Goal: Register for event/course

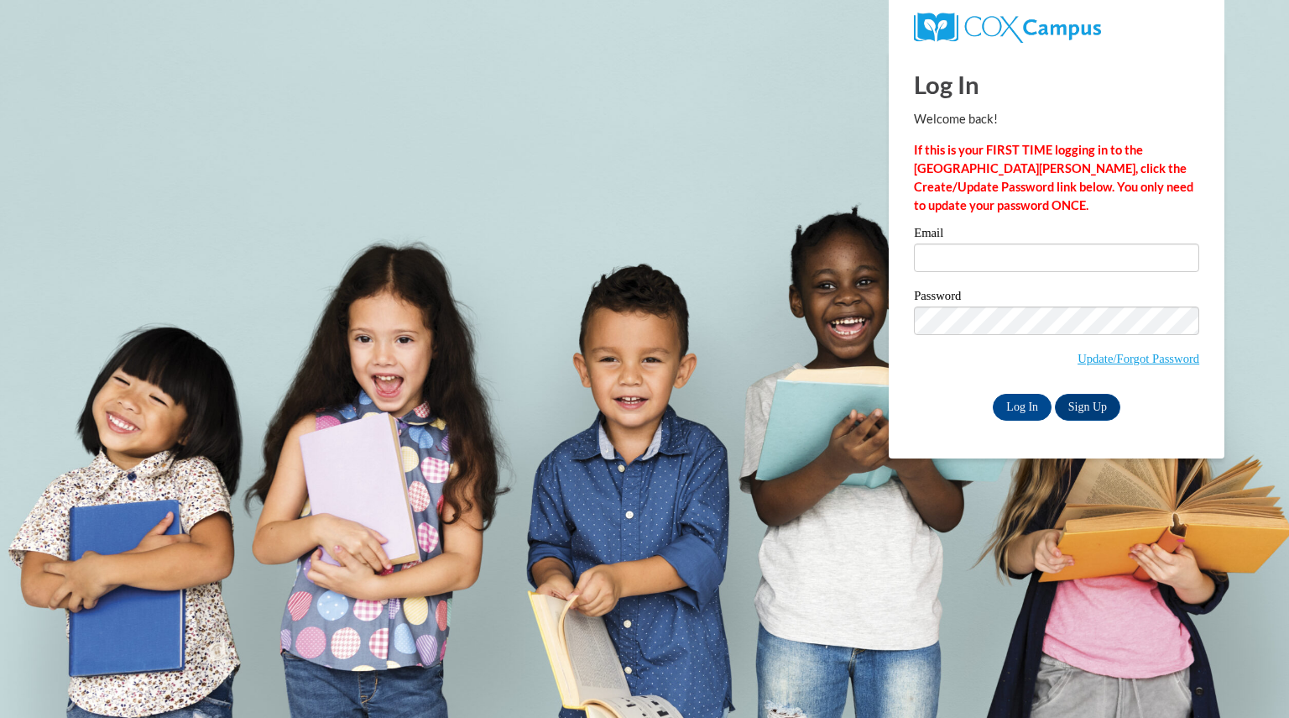
click at [994, 236] on label "Email" at bounding box center [1056, 235] width 285 height 17
click at [994, 243] on input "Email" at bounding box center [1056, 257] width 285 height 29
click at [987, 264] on input "Email" at bounding box center [1056, 257] width 285 height 29
type input "garrettbrooke@aasd.k12.wi.us"
click at [1006, 402] on input "Log In" at bounding box center [1022, 407] width 59 height 27
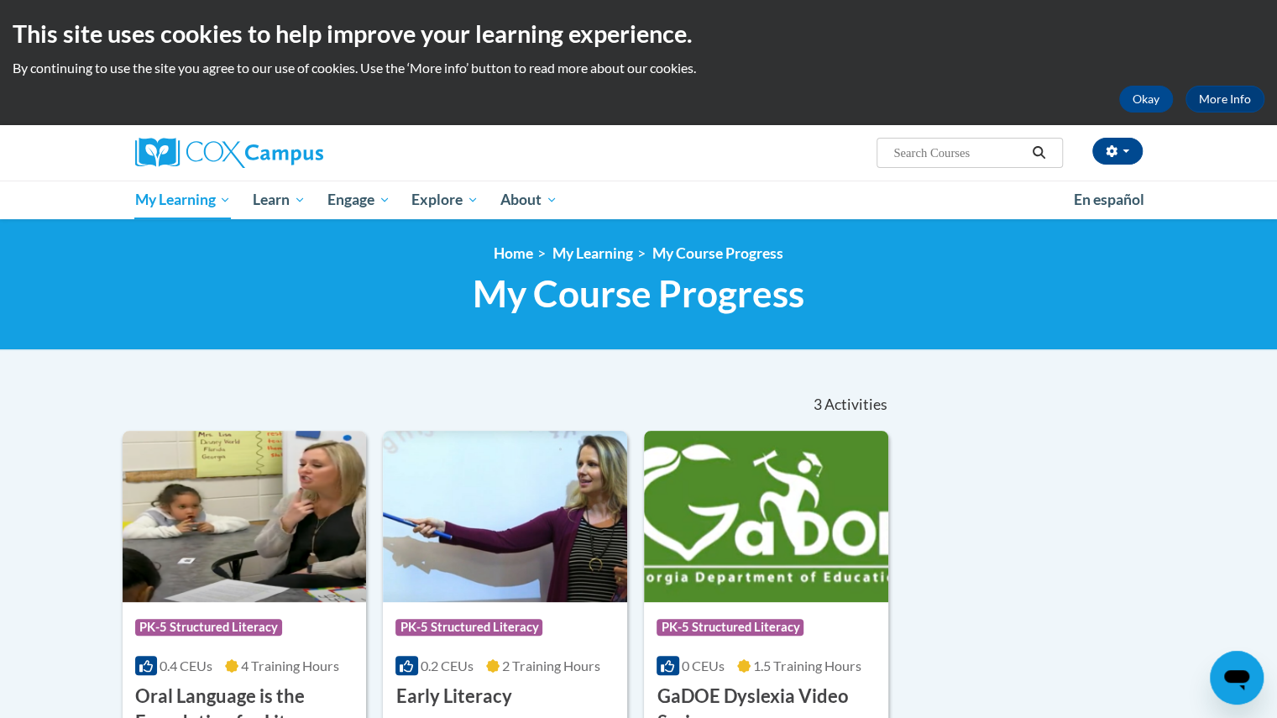
click at [910, 159] on input "Search..." at bounding box center [958, 153] width 134 height 20
type input "systematic"
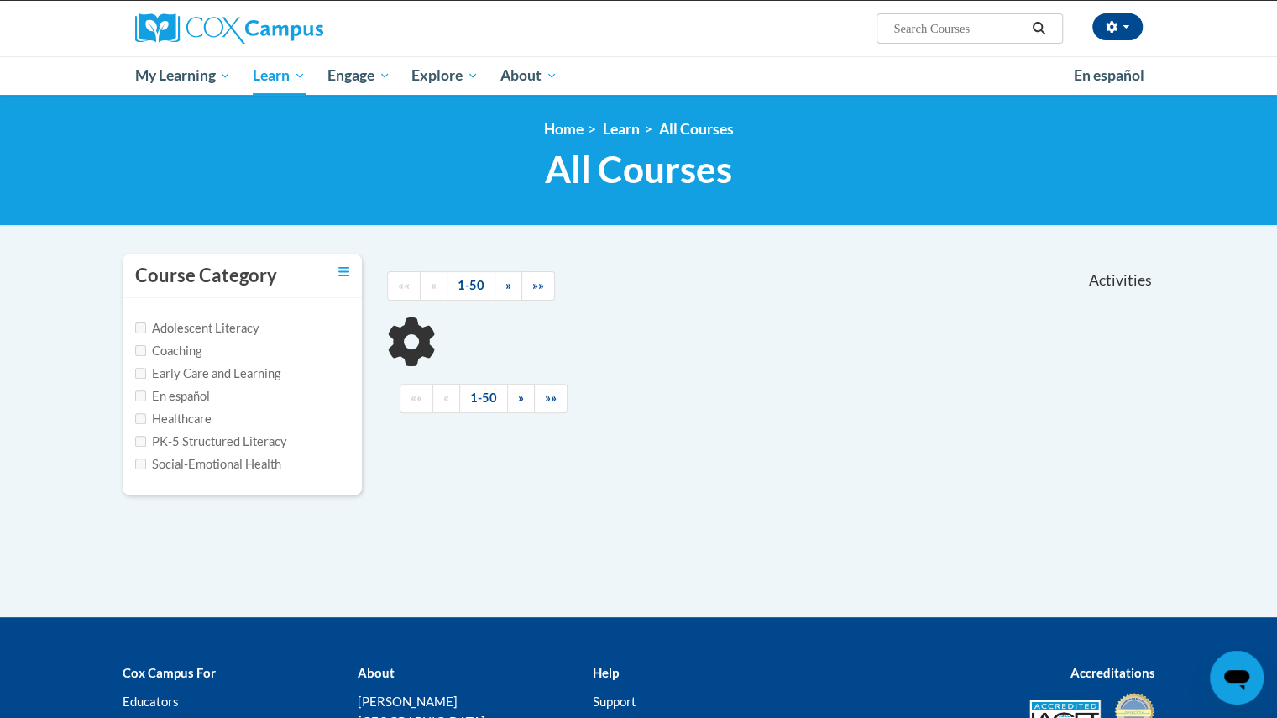
scroll to position [168, 0]
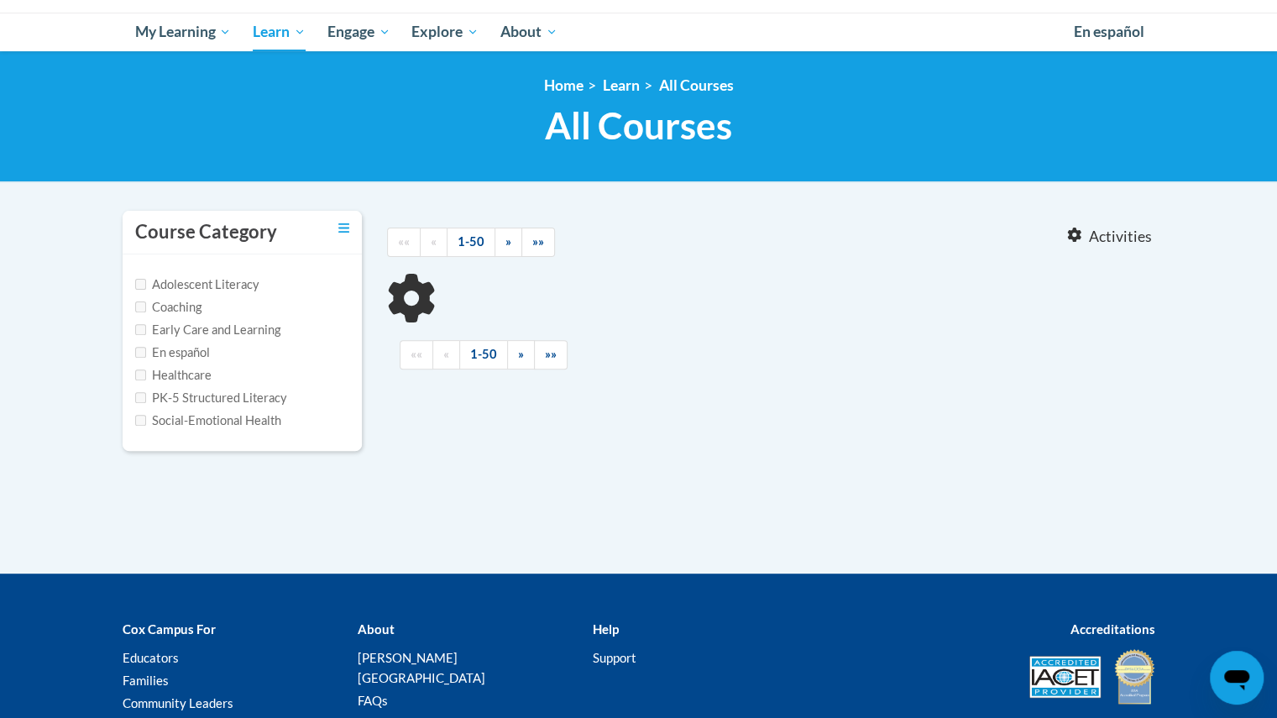
type input "systematic"
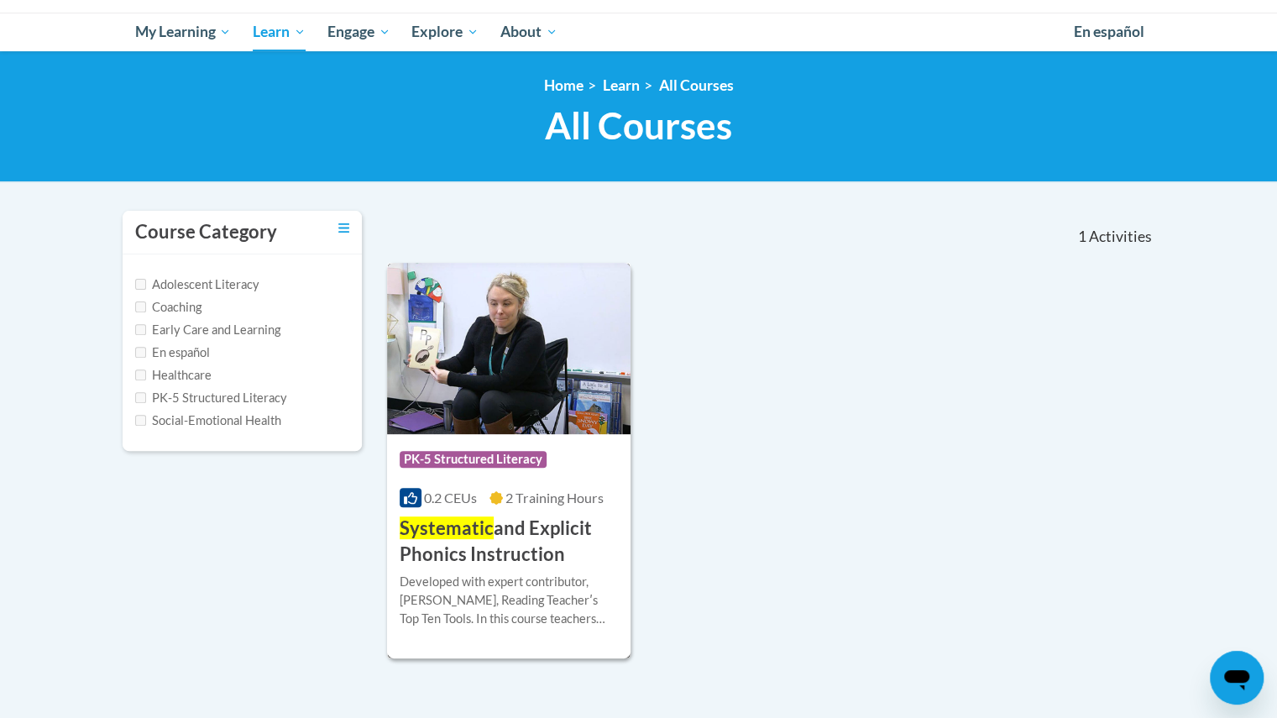
click at [607, 359] on img at bounding box center [509, 348] width 244 height 171
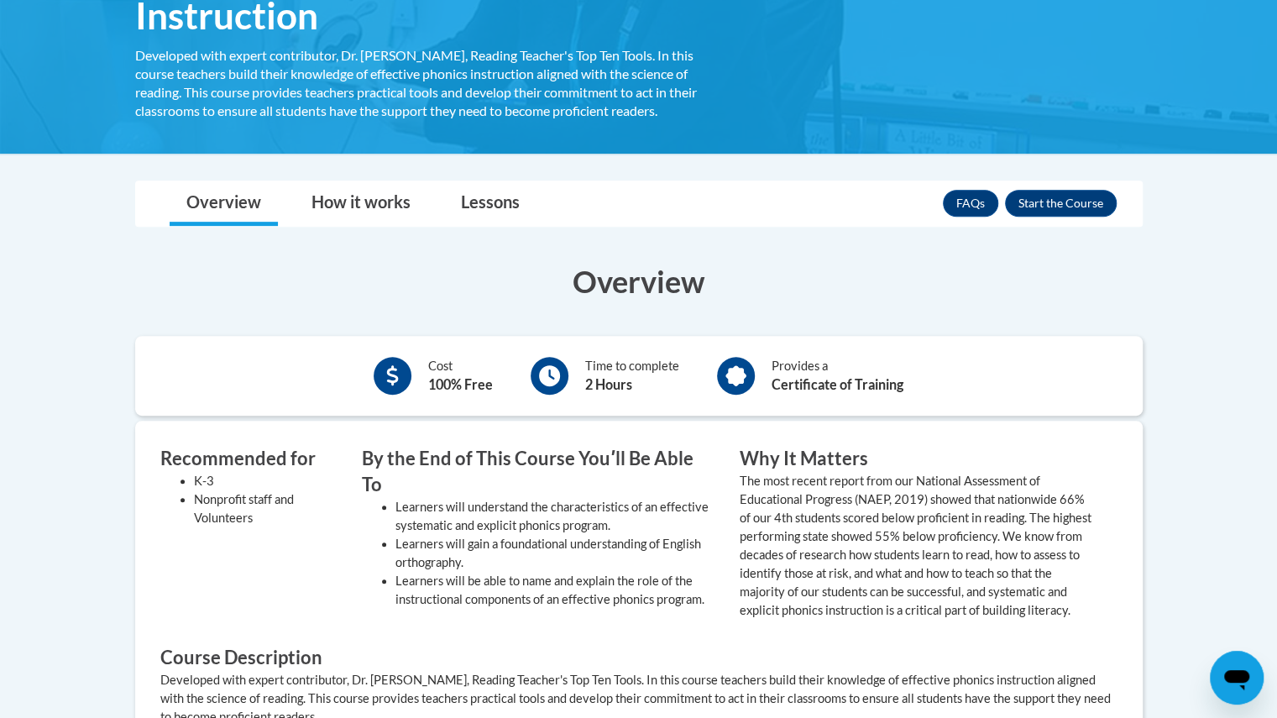
scroll to position [324, 0]
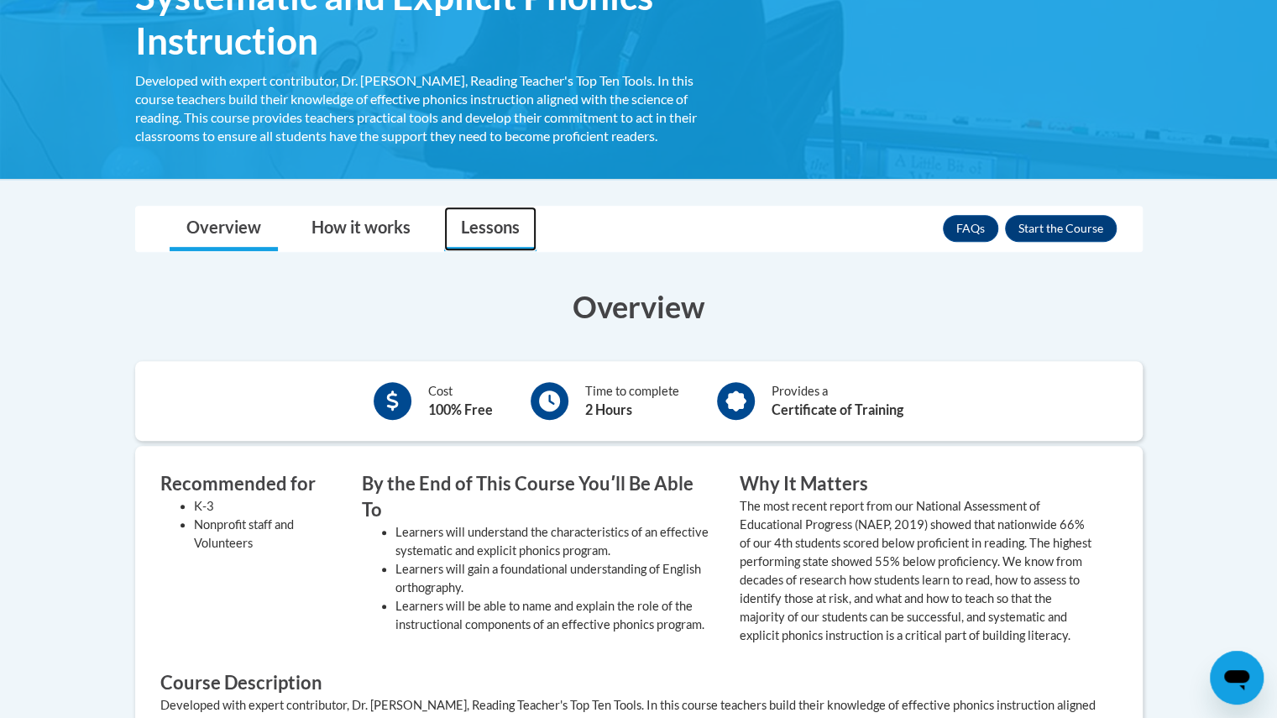
click at [515, 227] on link "Lessons" at bounding box center [490, 228] width 92 height 44
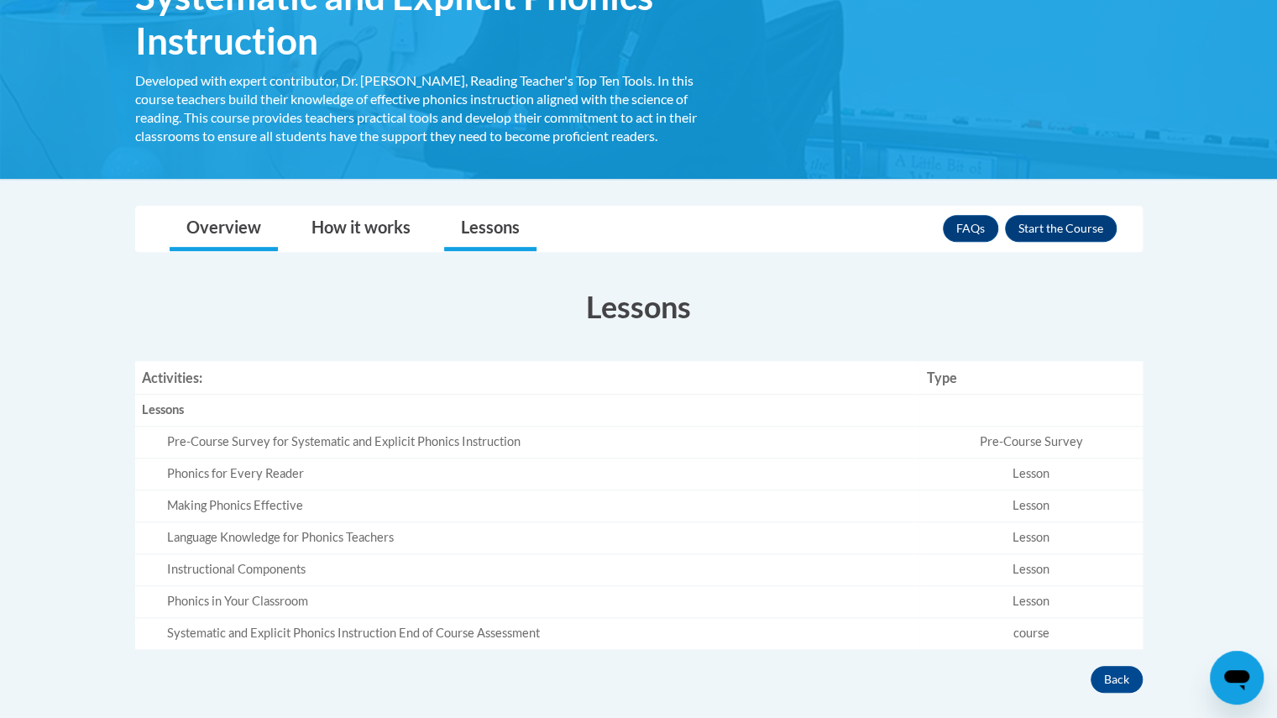
click at [166, 227] on li "Overview" at bounding box center [223, 228] width 125 height 44
click at [213, 238] on link "Overview" at bounding box center [224, 228] width 108 height 44
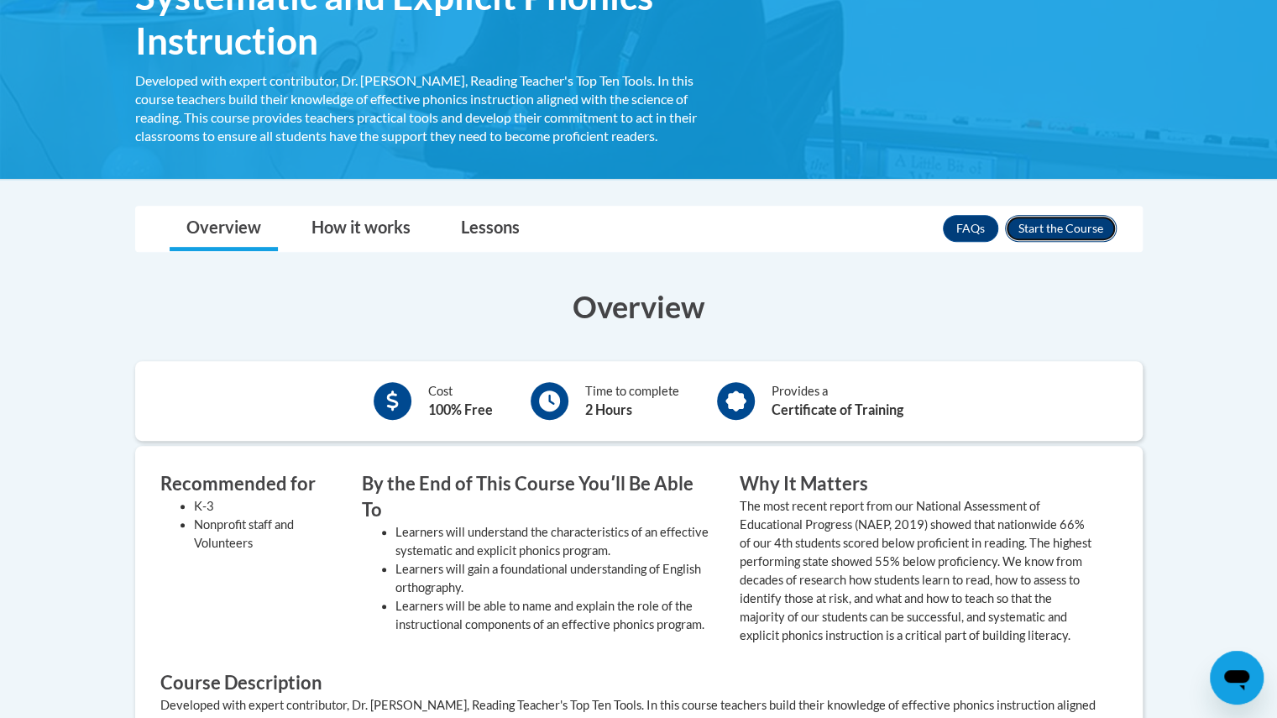
click at [1032, 223] on button "Enroll" at bounding box center [1061, 228] width 112 height 27
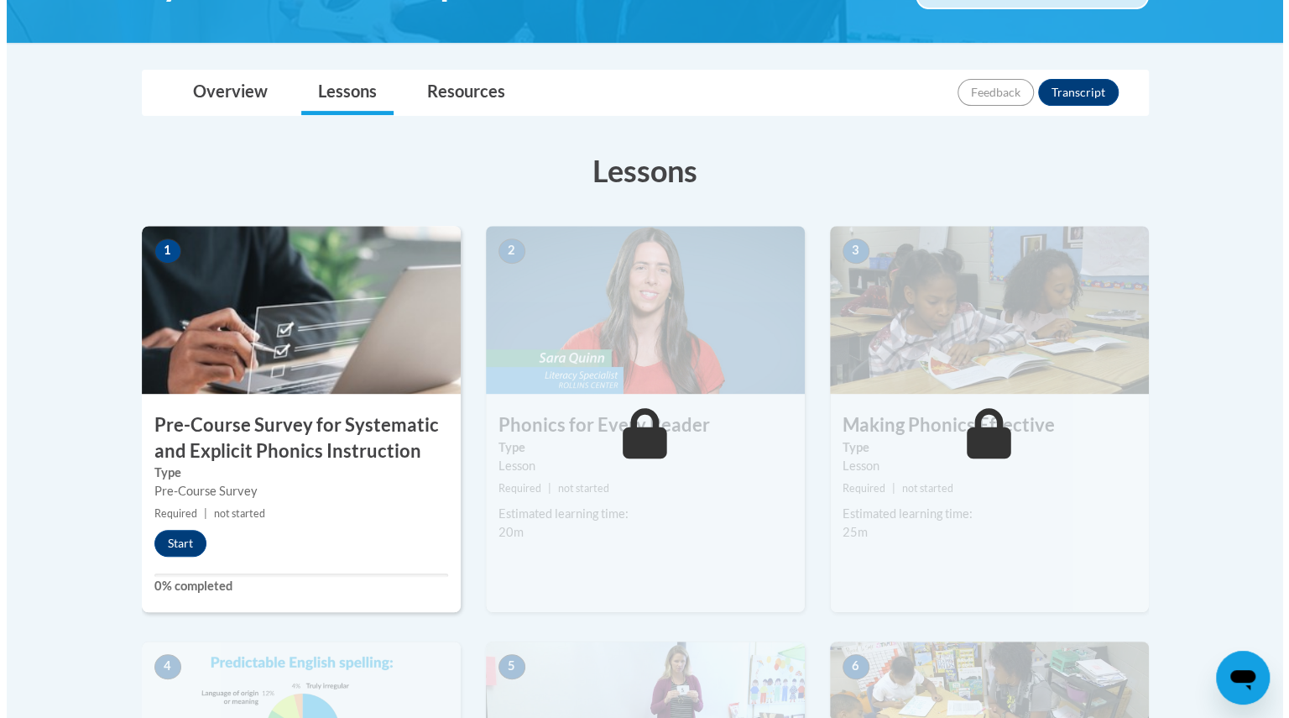
scroll to position [336, 0]
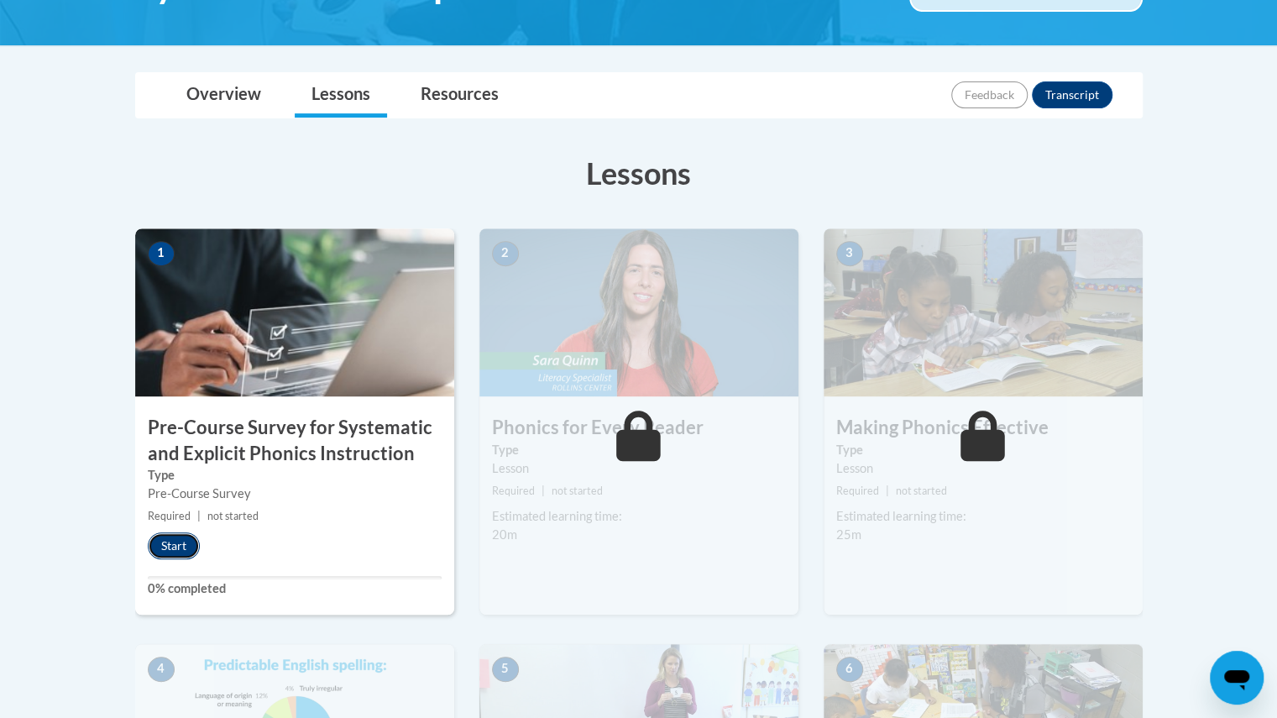
click at [178, 541] on button "Start" at bounding box center [174, 545] width 52 height 27
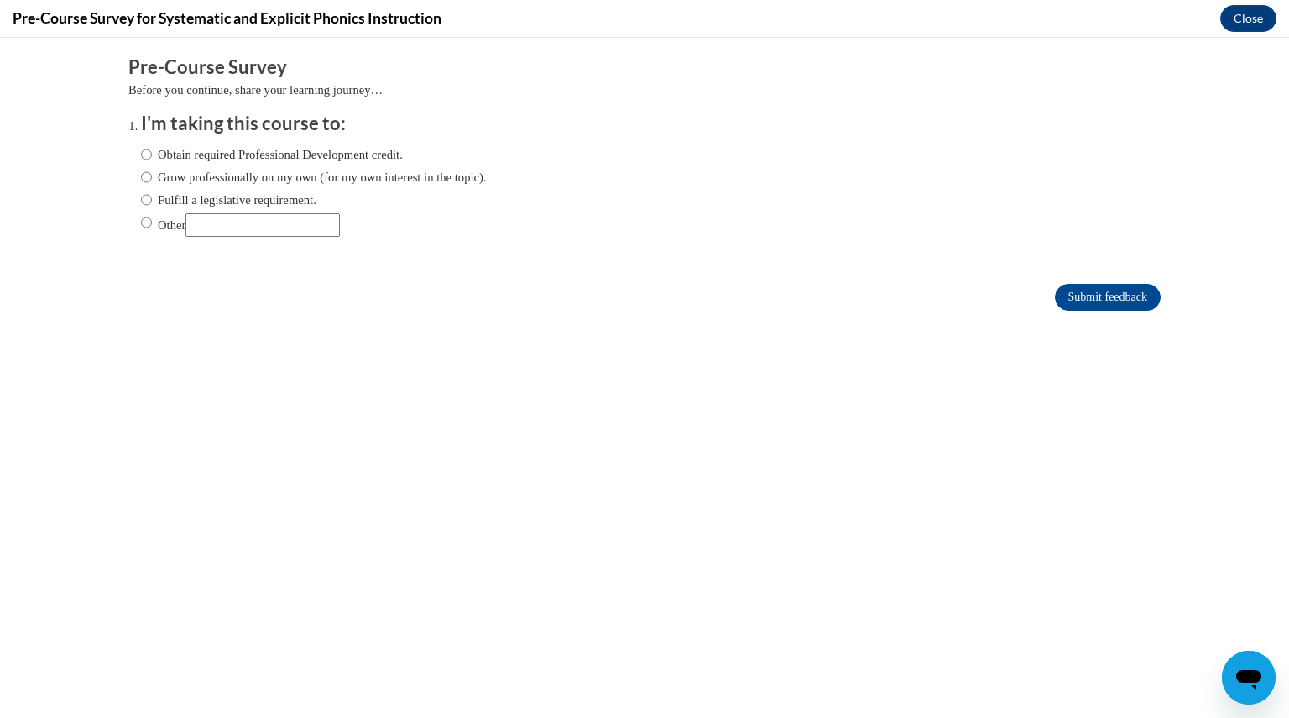
scroll to position [0, 0]
click at [206, 206] on label "Fulfill a legislative requirement." at bounding box center [228, 200] width 175 height 18
click at [152, 206] on input "Fulfill a legislative requirement." at bounding box center [146, 200] width 11 height 18
radio input "true"
click at [1068, 301] on input "Submit feedback" at bounding box center [1108, 297] width 106 height 27
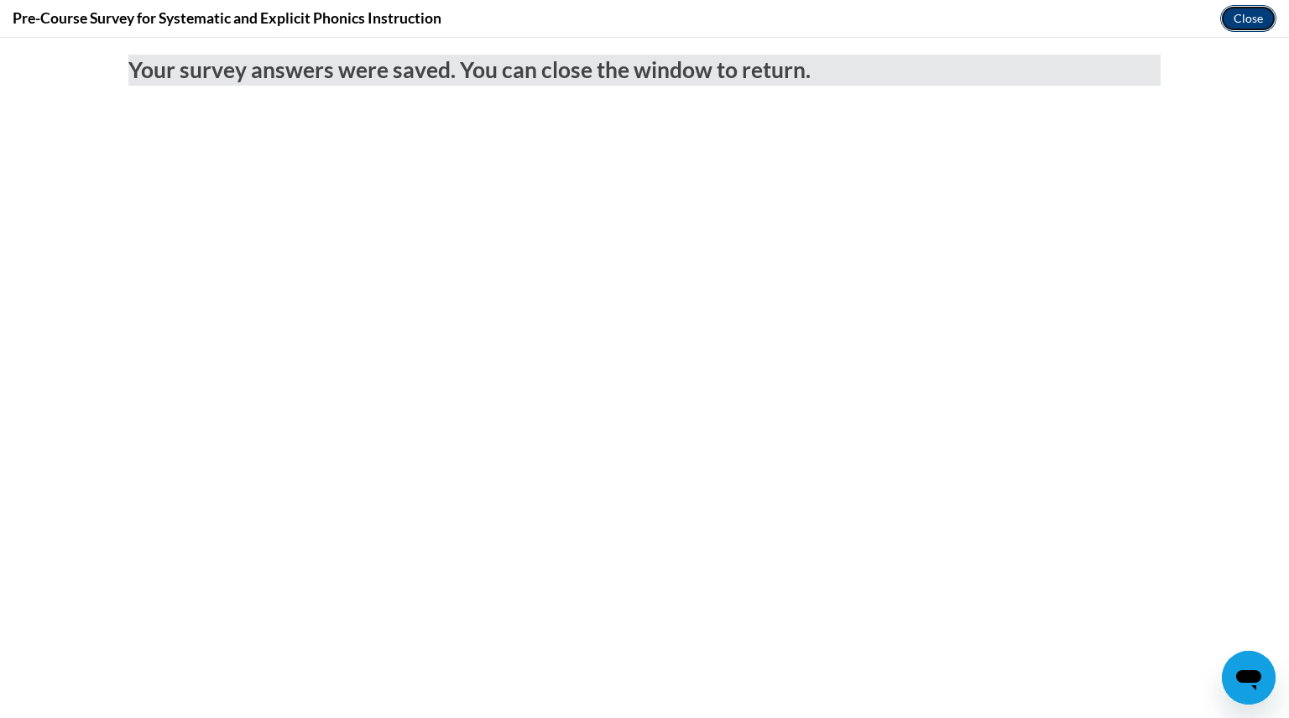
click at [1251, 21] on button "Close" at bounding box center [1248, 18] width 56 height 27
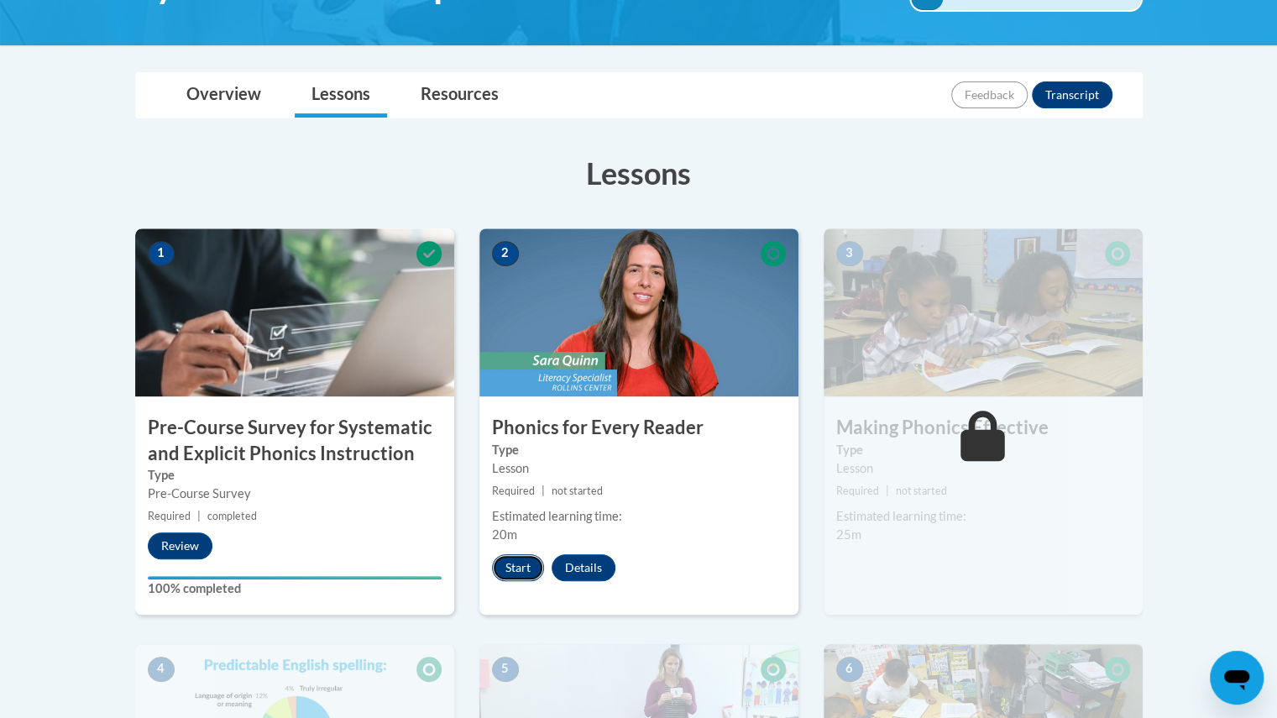
click at [520, 558] on button "Start" at bounding box center [518, 567] width 52 height 27
